Goal: Task Accomplishment & Management: Use online tool/utility

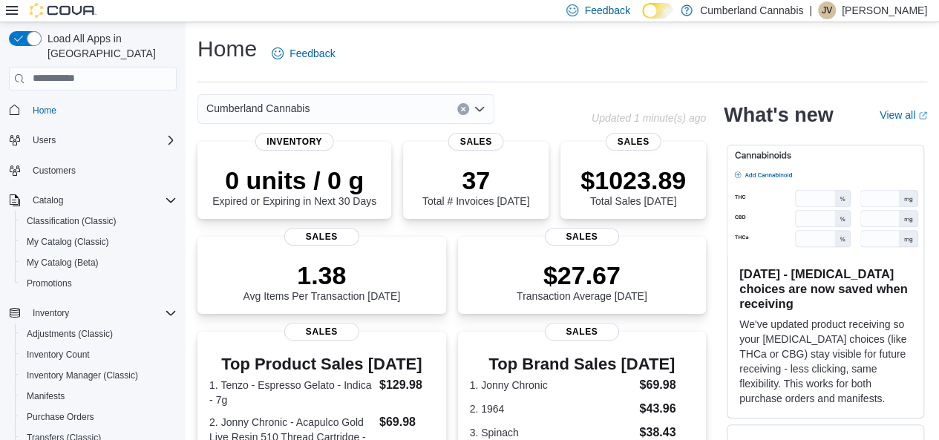
click at [15, 215] on div "Classification (Classic)" at bounding box center [99, 221] width 168 height 21
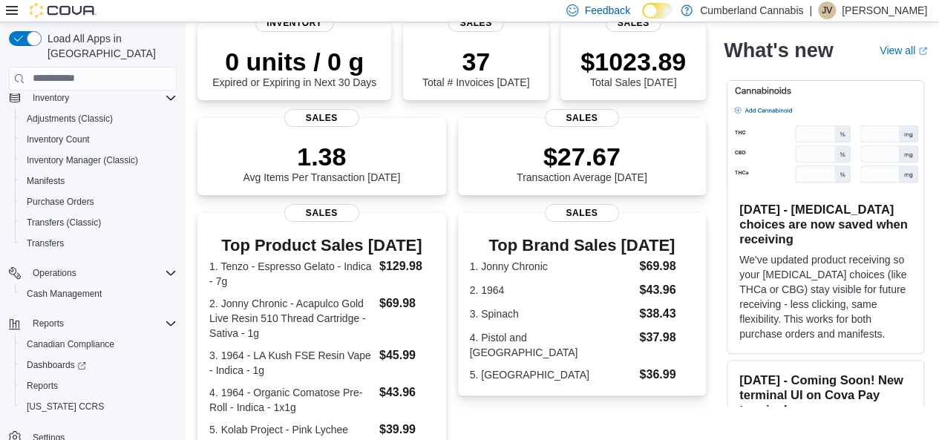
scroll to position [148, 0]
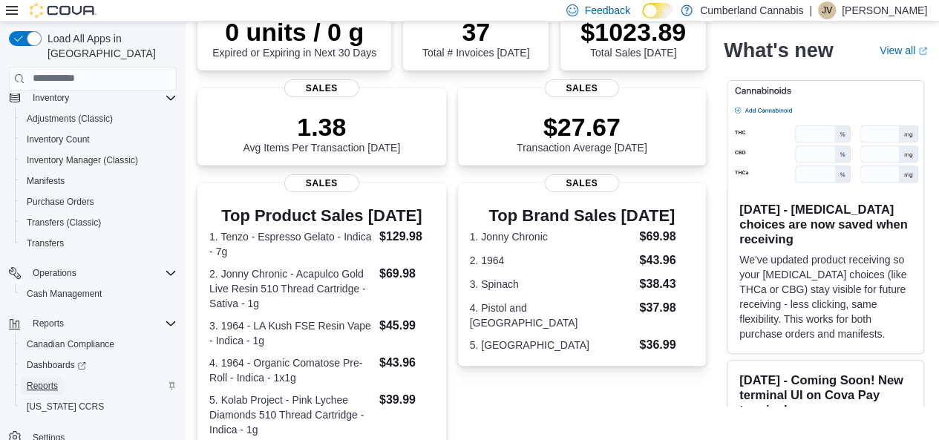
click at [39, 377] on span "Reports" at bounding box center [42, 386] width 31 height 18
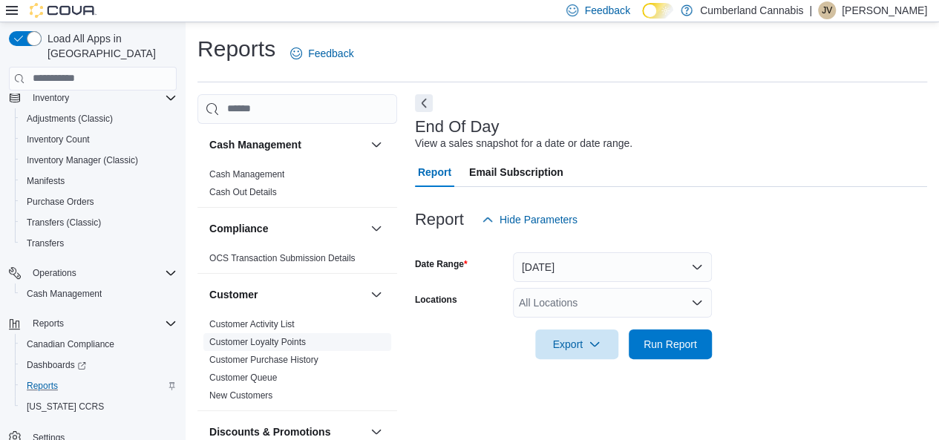
scroll to position [25, 0]
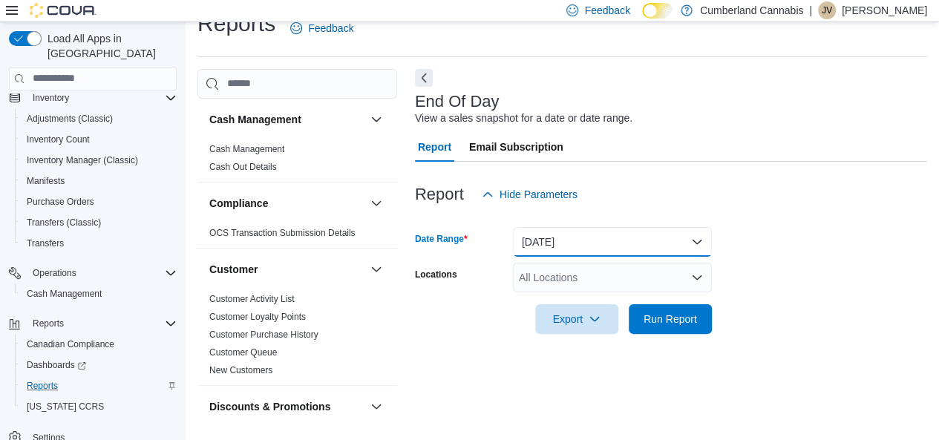
click at [628, 240] on button "[DATE]" at bounding box center [612, 242] width 199 height 30
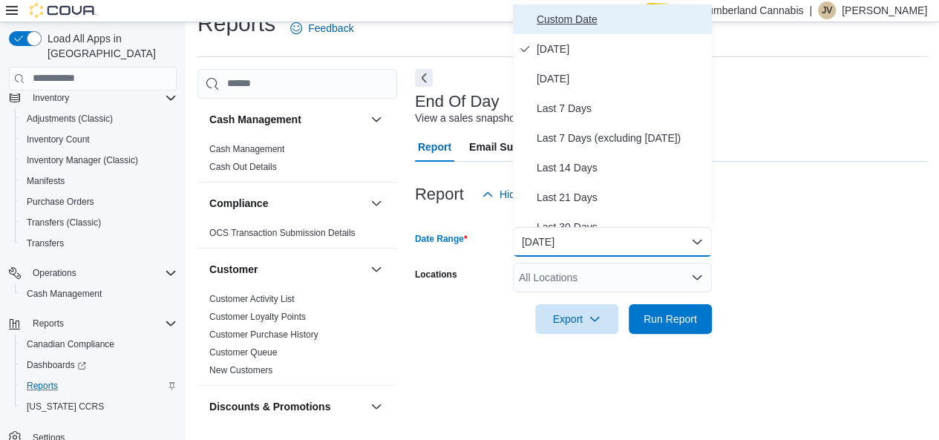
click at [590, 17] on span "Custom Date" at bounding box center [621, 19] width 169 height 18
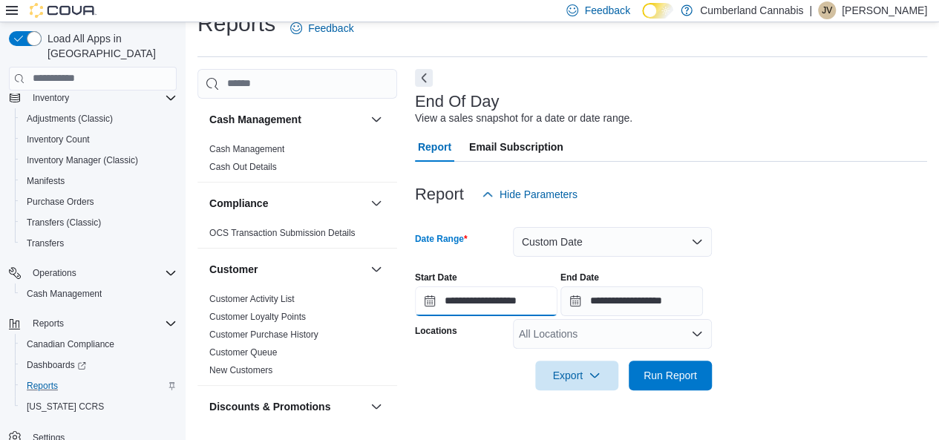
click at [426, 307] on input "**********" at bounding box center [486, 302] width 143 height 30
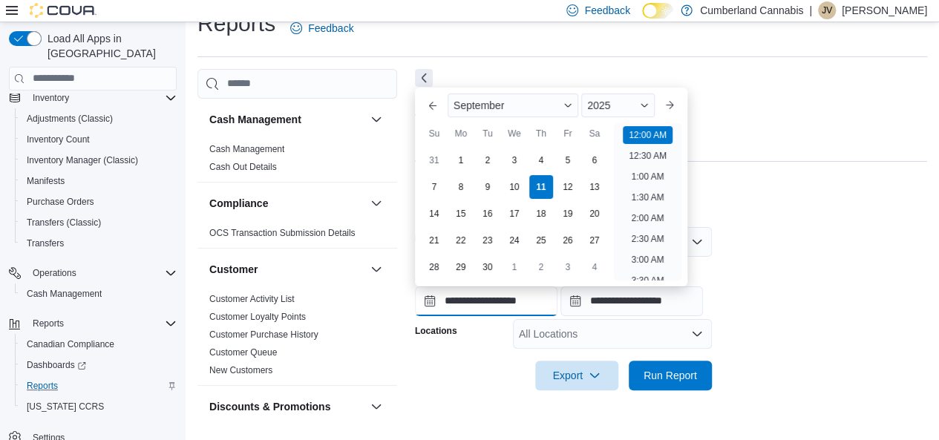
scroll to position [46, 0]
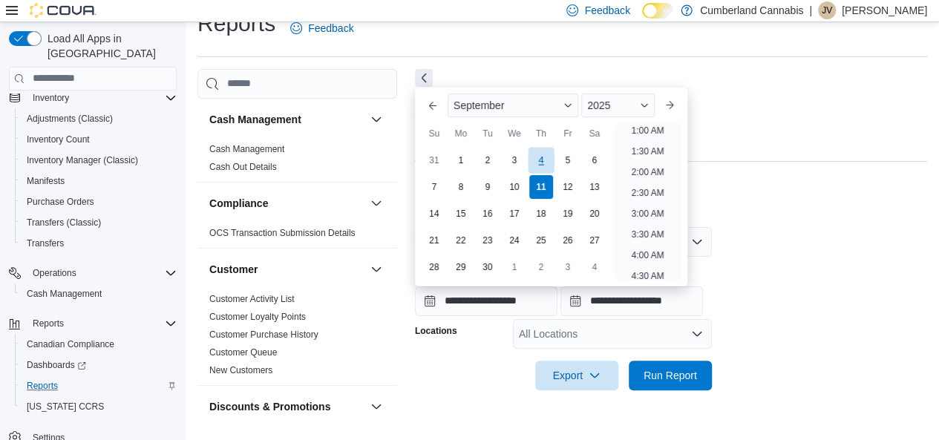
click at [533, 161] on div "4" at bounding box center [541, 160] width 26 height 26
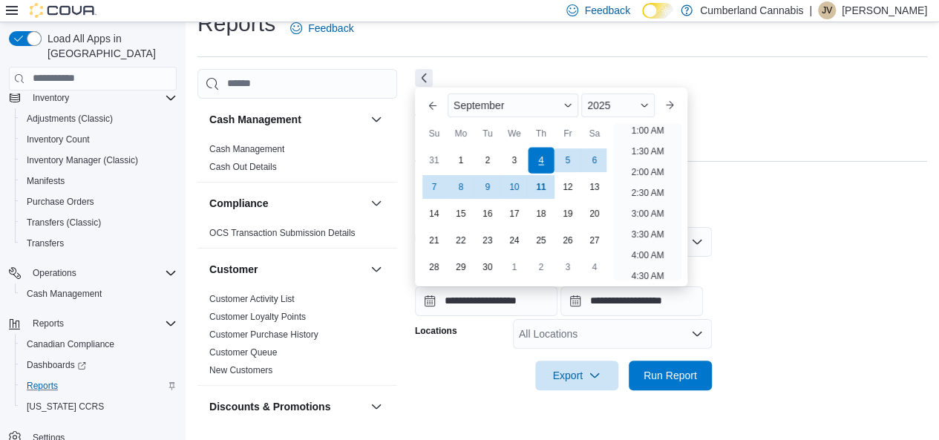
type input "**********"
click at [591, 301] on input "**********" at bounding box center [631, 302] width 143 height 30
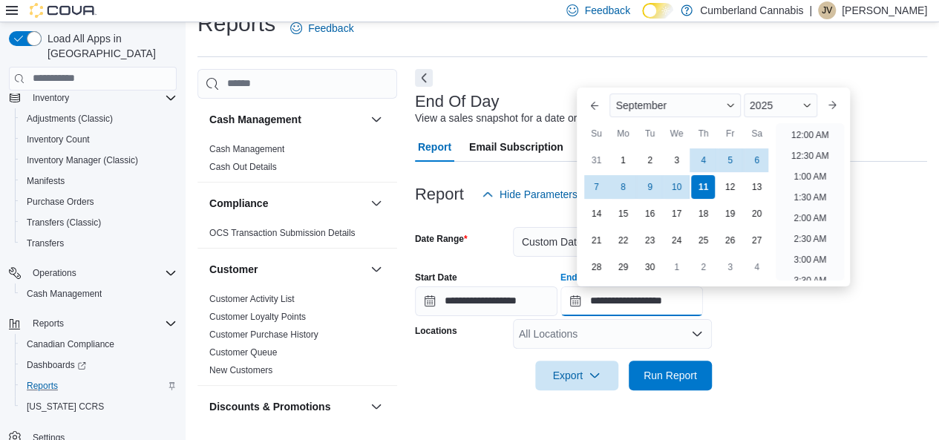
scroll to position [843, 0]
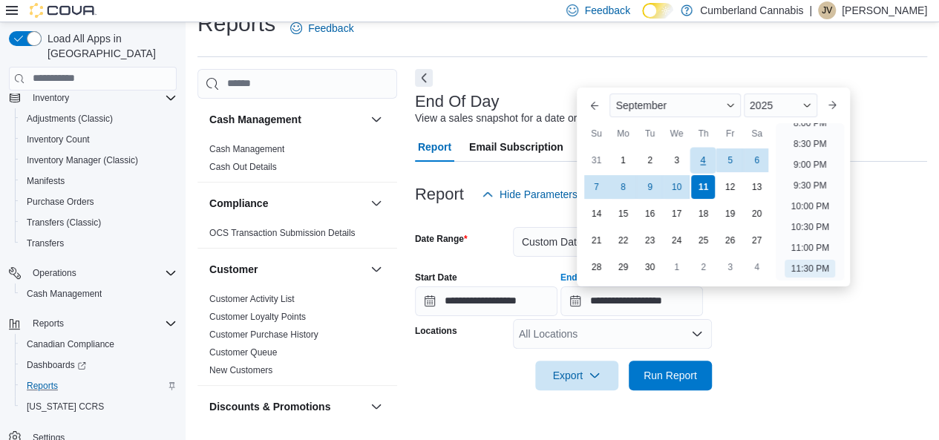
click at [702, 162] on div "4" at bounding box center [703, 160] width 26 height 26
type input "**********"
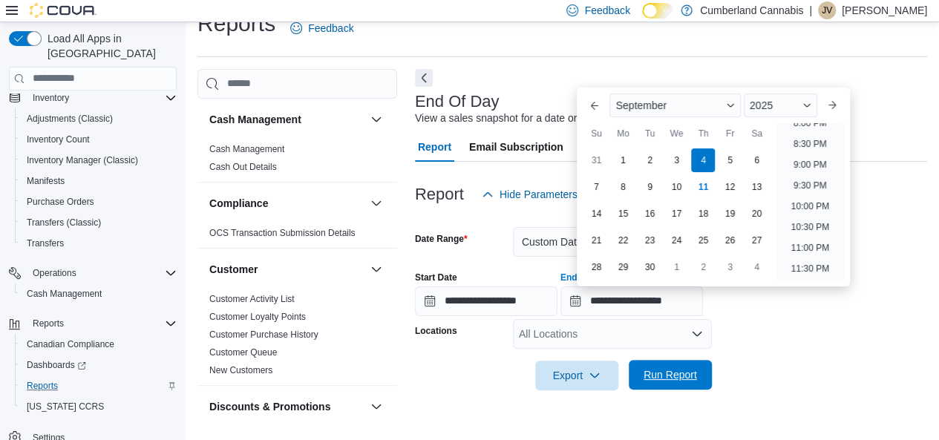
click at [678, 365] on span "Run Report" at bounding box center [670, 375] width 65 height 30
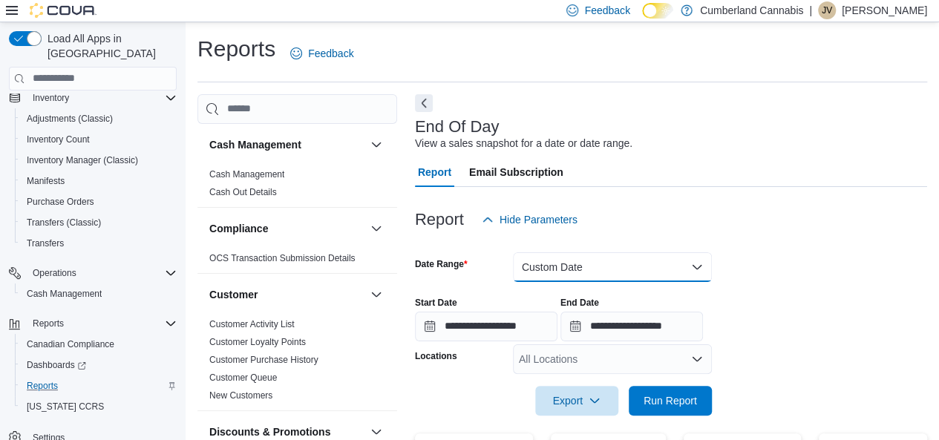
click at [575, 260] on button "Custom Date" at bounding box center [612, 267] width 199 height 30
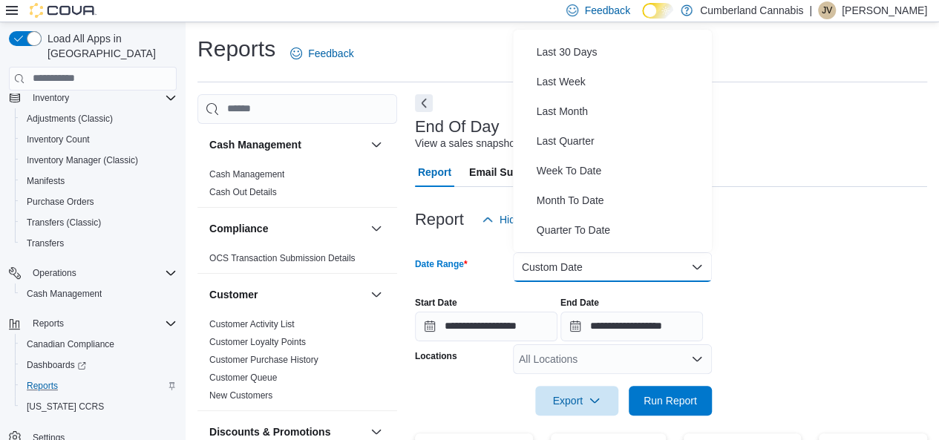
scroll to position [206, 0]
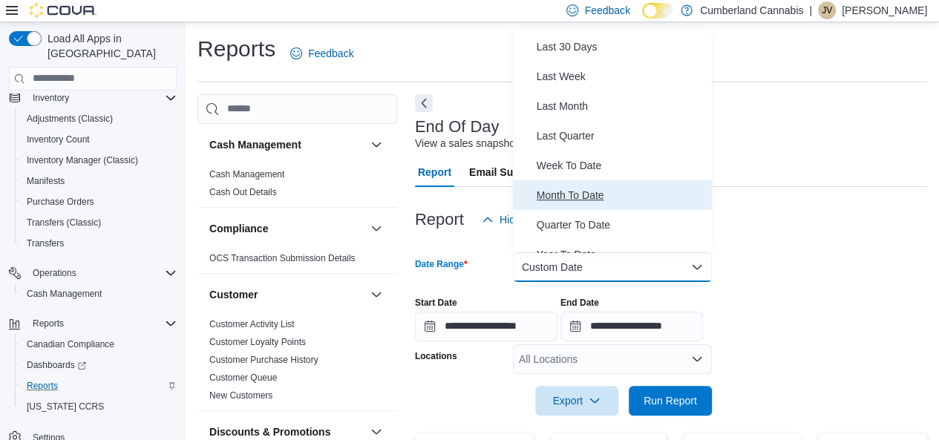
click at [619, 198] on span "Month To Date" at bounding box center [621, 195] width 169 height 18
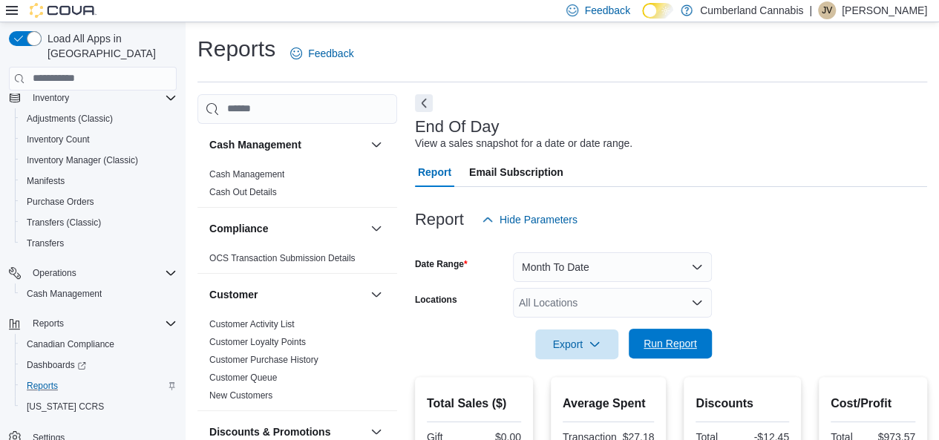
click at [670, 344] on span "Run Report" at bounding box center [670, 343] width 53 height 15
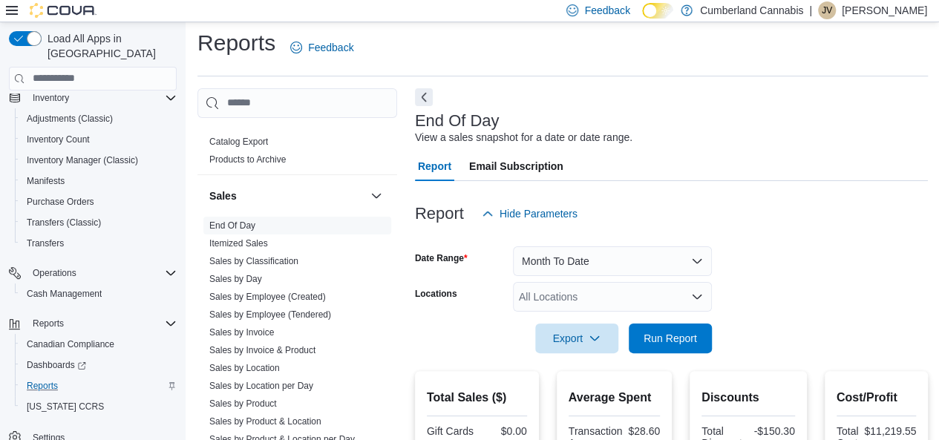
scroll to position [975, 0]
click at [236, 229] on link "End Of Day" at bounding box center [232, 228] width 46 height 10
